Goal: Task Accomplishment & Management: Use online tool/utility

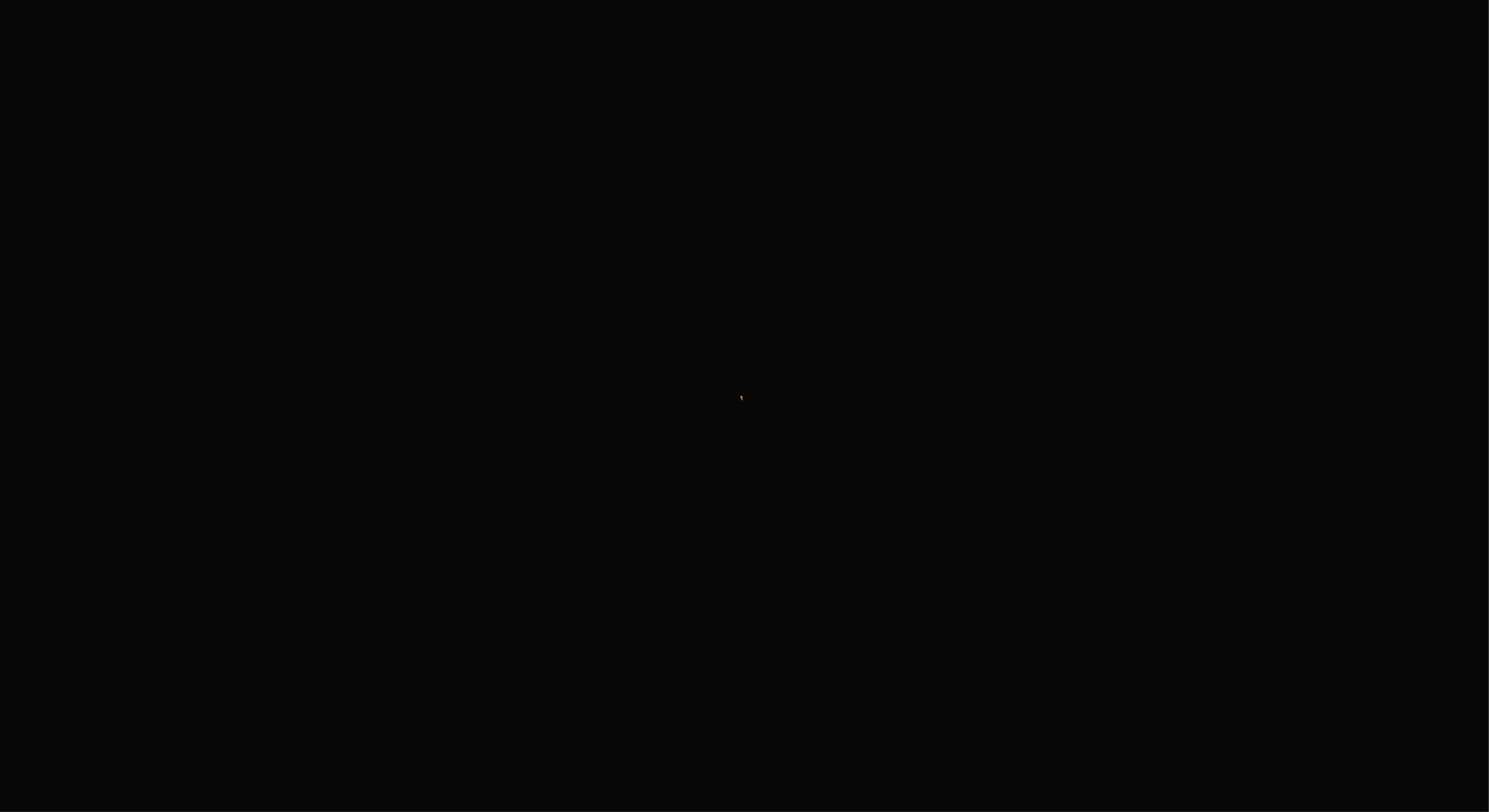
click at [154, 103] on div at bounding box center [744, 406] width 1489 height 812
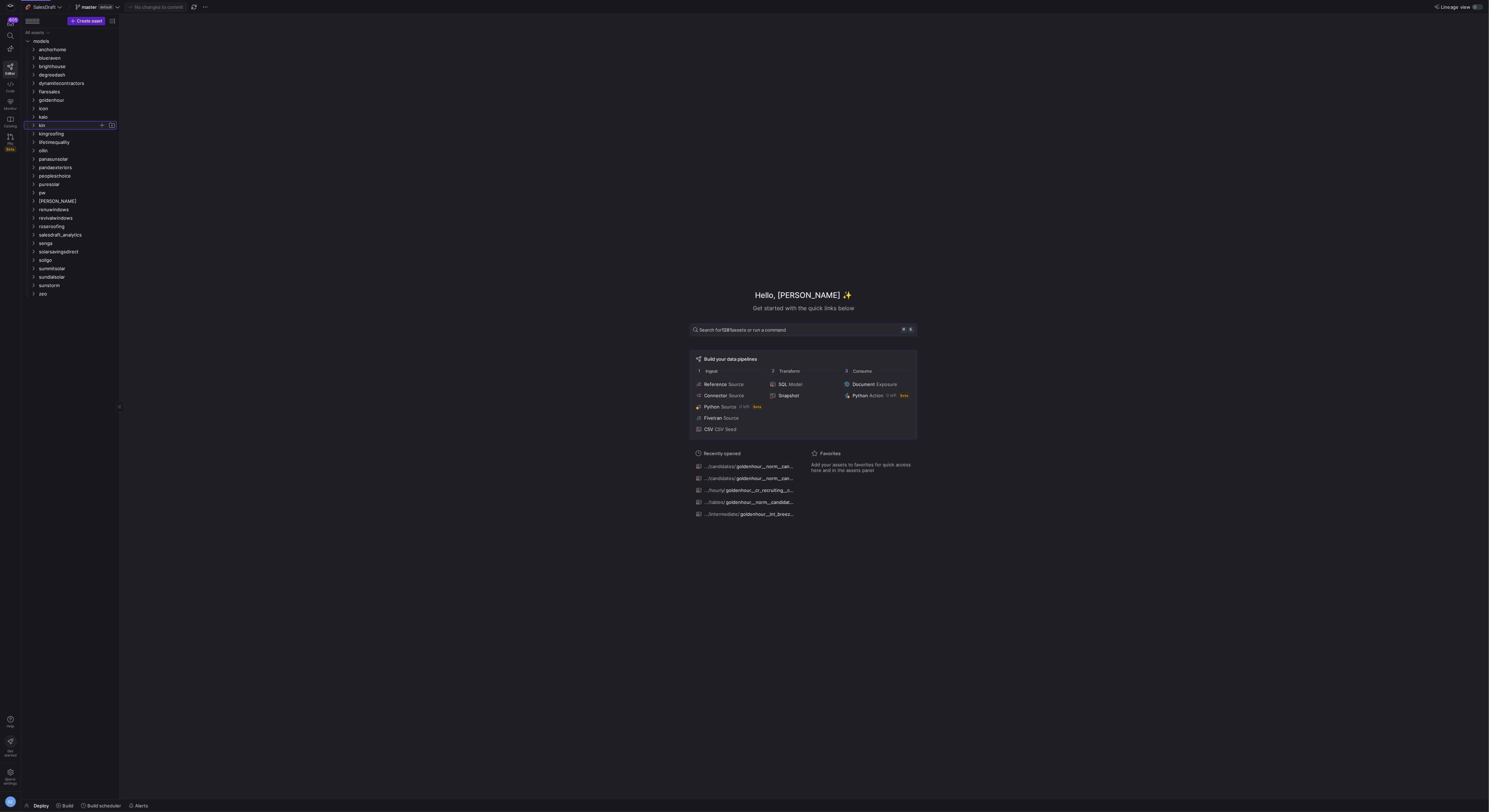
click at [54, 127] on span "kin" at bounding box center [68, 125] width 60 height 8
click at [56, 132] on span "core" at bounding box center [71, 134] width 54 height 8
click at [60, 142] on span "recruiting" at bounding box center [75, 142] width 49 height 8
click at [79, 149] on span "hourly" at bounding box center [77, 151] width 43 height 8
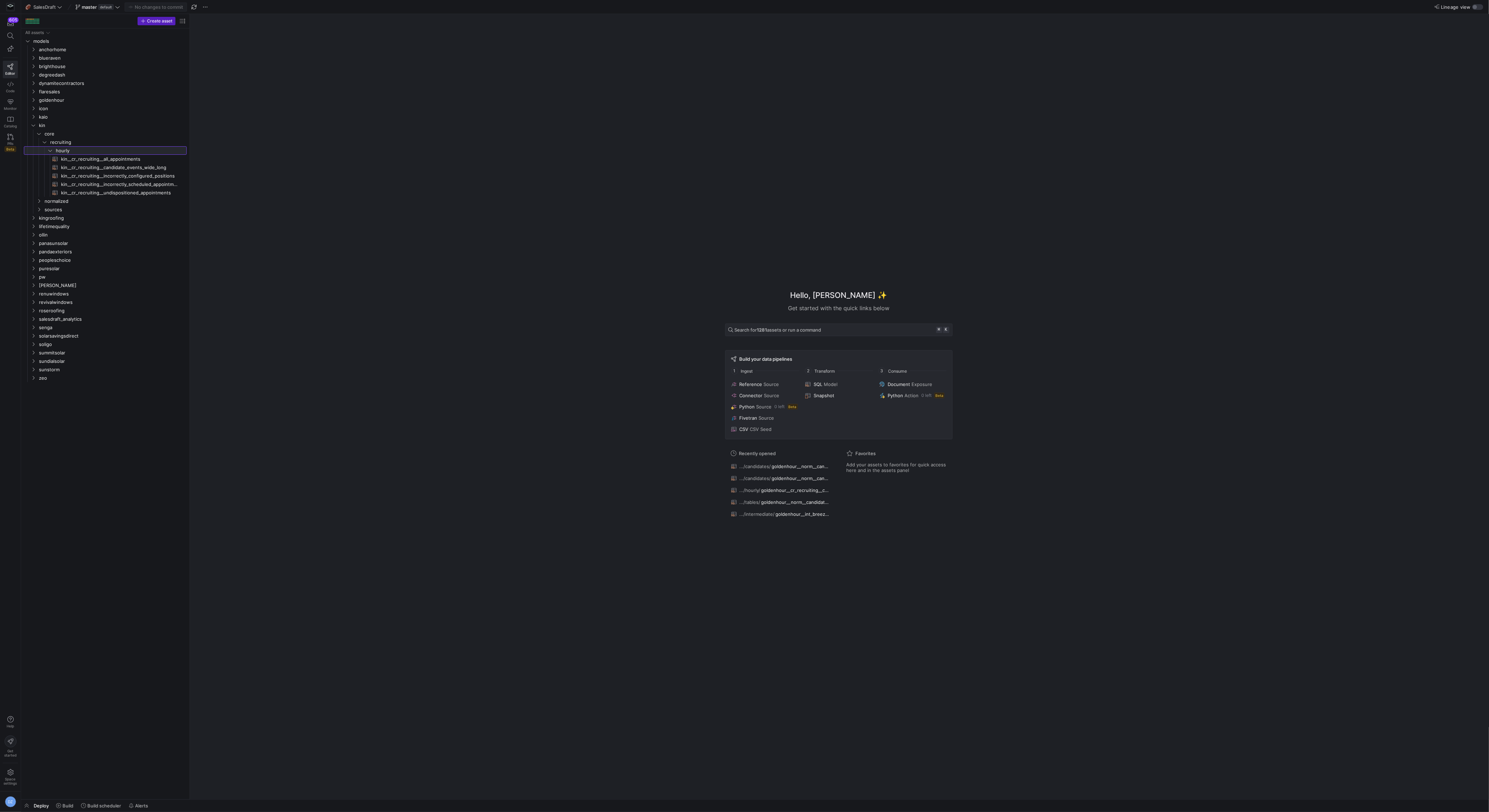
drag, startPoint x: 119, startPoint y: 157, endPoint x: 237, endPoint y: 162, distance: 118.1
click at [143, 160] on span "kin__cr_recruiting__all_appointments​​​​​​​​​​" at bounding box center [120, 159] width 117 height 8
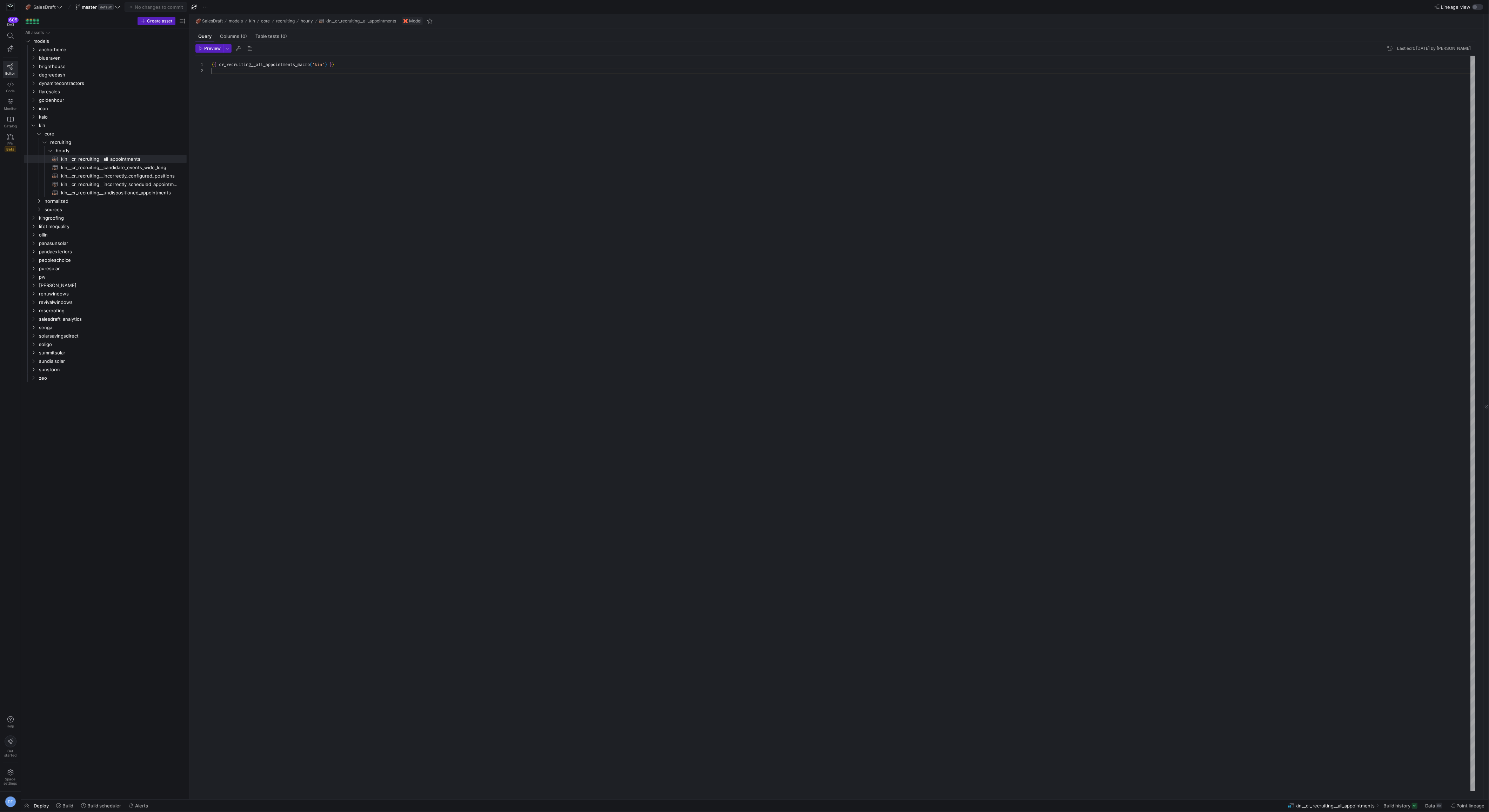
scroll to position [6, 0]
click at [214, 45] on span "button" at bounding box center [209, 48] width 27 height 8
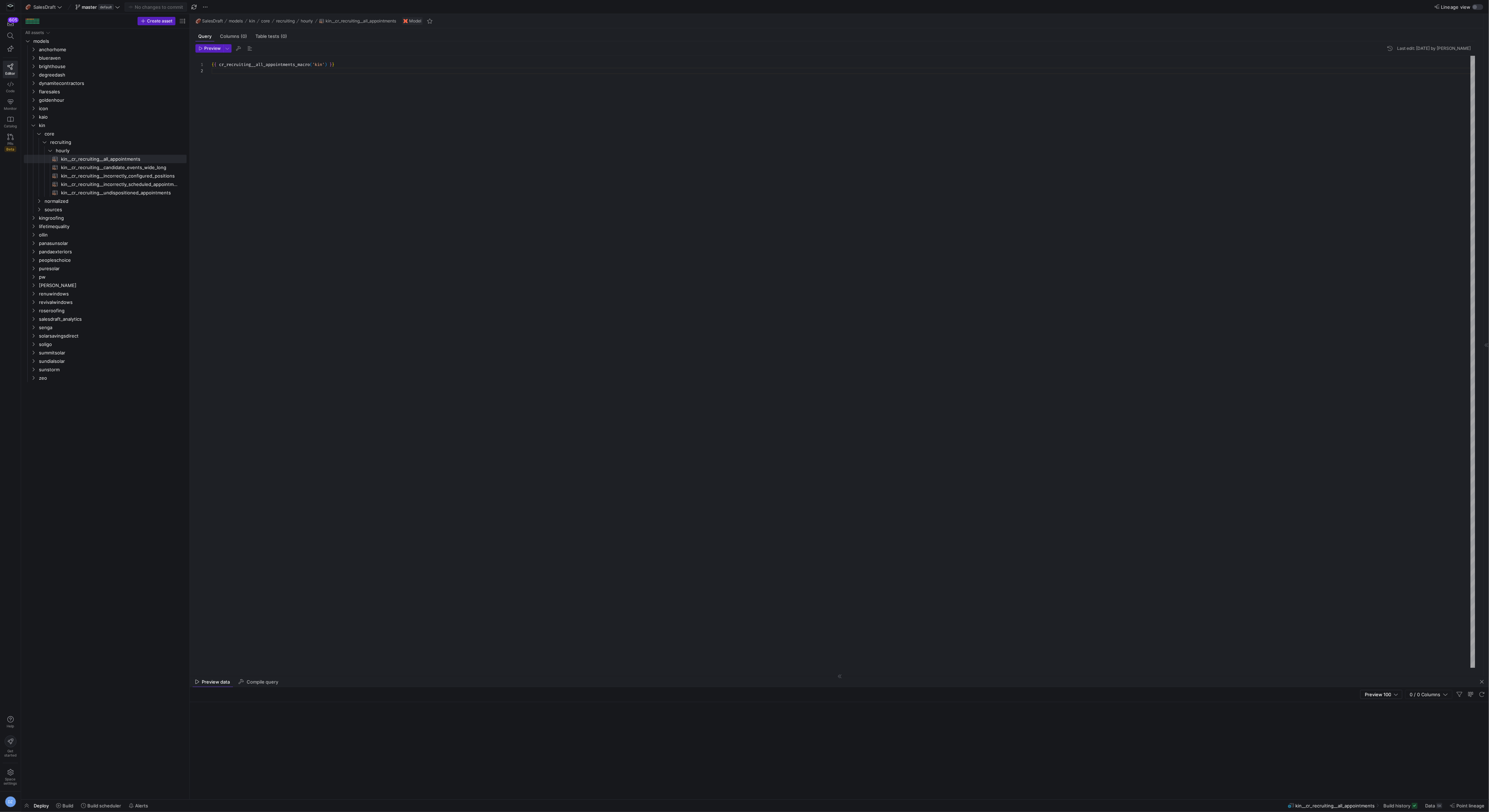
click at [328, 184] on div "{ { cr_recruiting__all_appointments_macro ( 'kin' ) } }" at bounding box center [843, 424] width 1264 height 735
click at [401, 537] on div "{ { cr_recruiting__all_appointments_macro ( 'kin' ) } }" at bounding box center [843, 362] width 1264 height 612
click at [394, 232] on div "{ { cr_recruiting__all_appointments_macro ( 'kin' ) } }" at bounding box center [843, 362] width 1264 height 612
click at [498, 265] on div "{ { cr_recruiting__all_appointments_macro ( 'kin' ) } }" at bounding box center [843, 362] width 1264 height 612
click at [486, 237] on div "{ { cr_recruiting__all_appointments_macro ( 'kin' ) } }" at bounding box center [843, 362] width 1264 height 612
